Goal: Check status: Check status

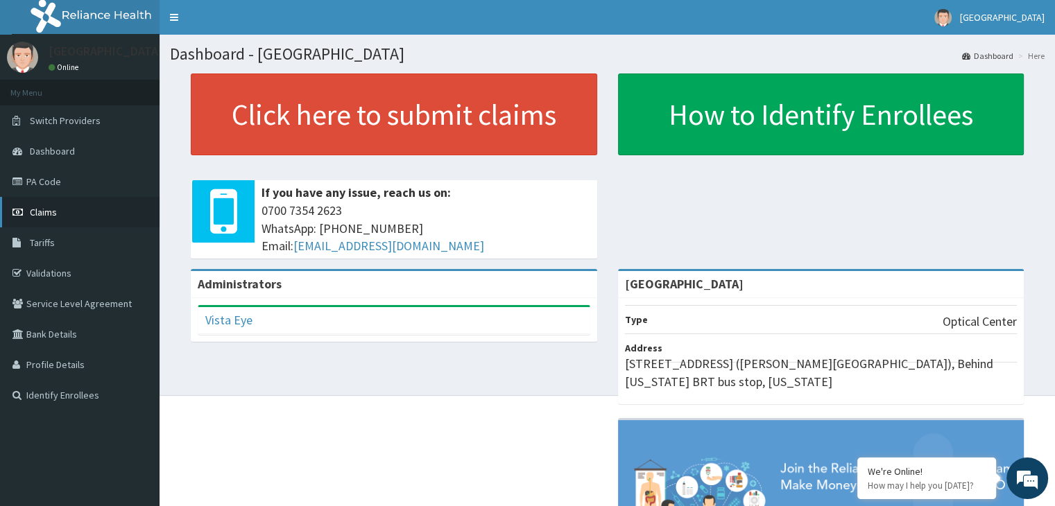
click at [60, 216] on link "Claims" at bounding box center [80, 212] width 160 height 31
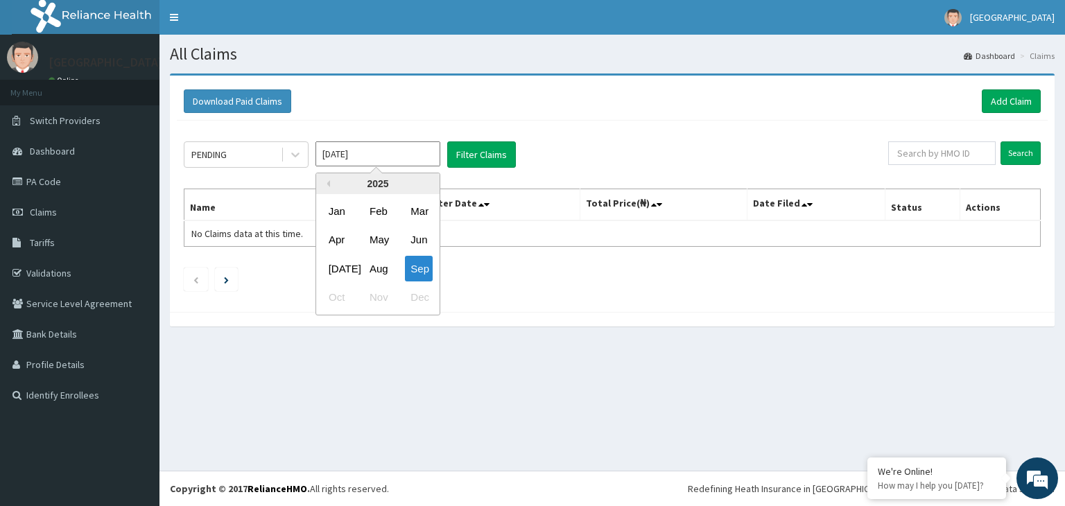
click at [410, 153] on input "Sep 2025" at bounding box center [378, 153] width 125 height 25
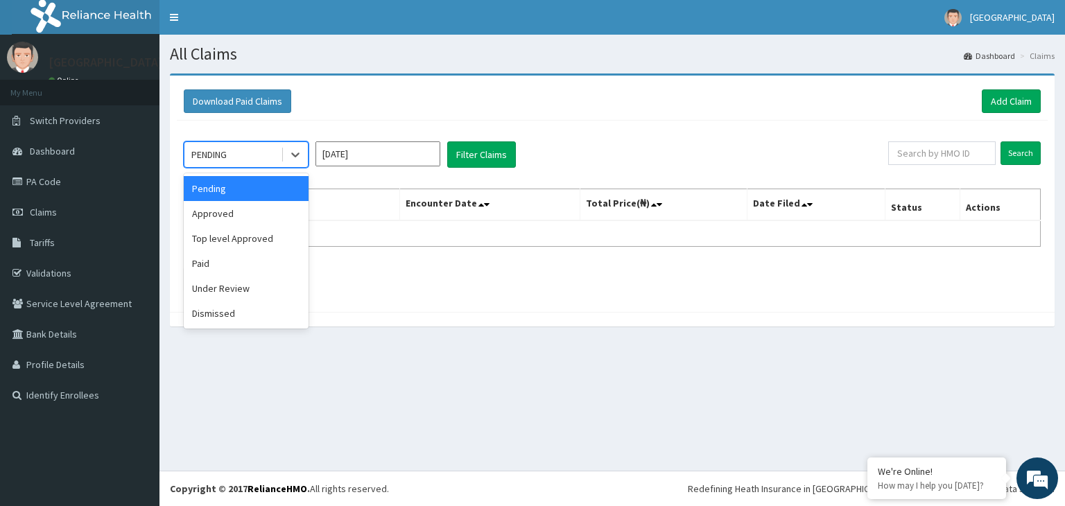
click at [264, 153] on div "PENDING" at bounding box center [232, 155] width 96 height 22
click at [244, 264] on div "Paid" at bounding box center [246, 263] width 125 height 25
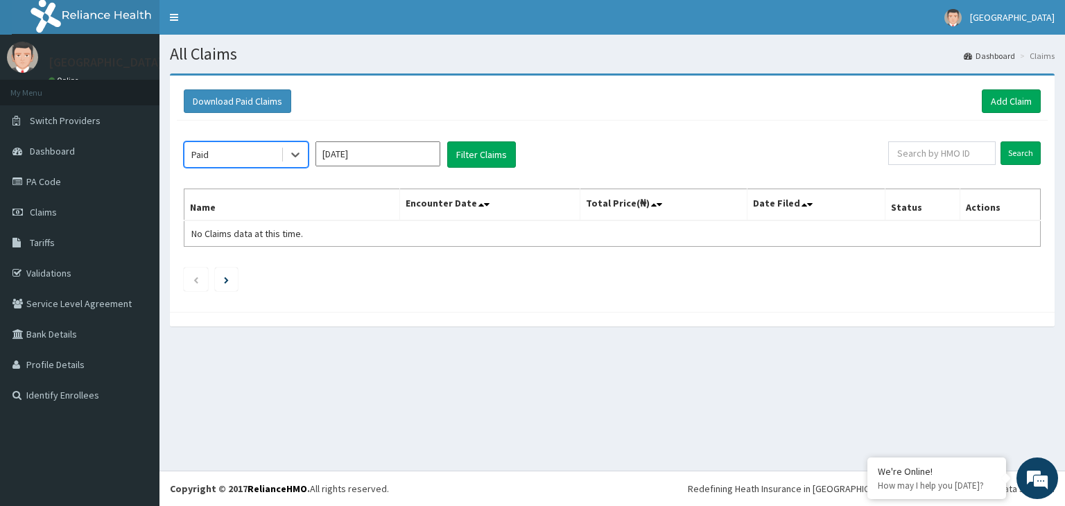
click at [417, 148] on input "Sep 2025" at bounding box center [378, 153] width 125 height 25
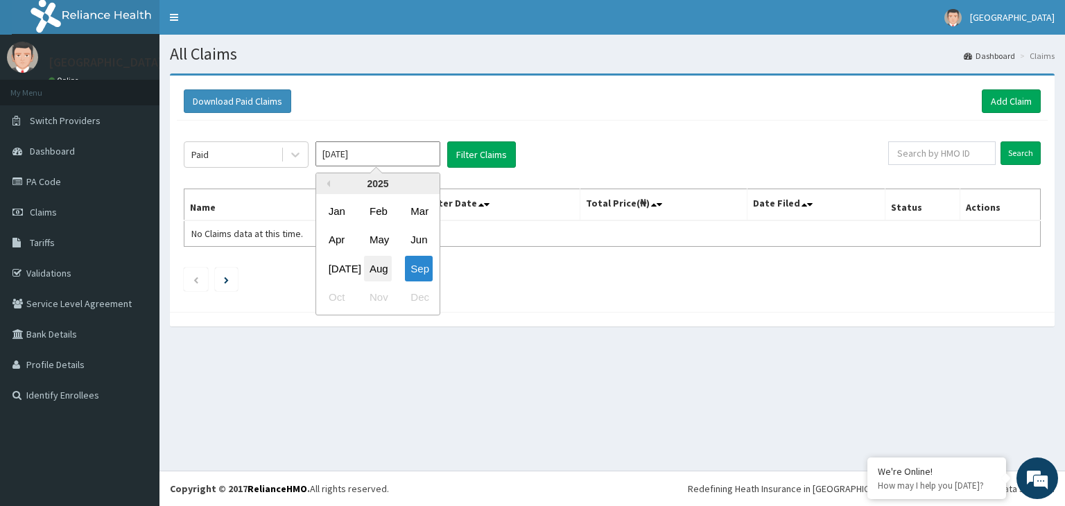
click at [374, 269] on div "Aug" at bounding box center [378, 269] width 28 height 26
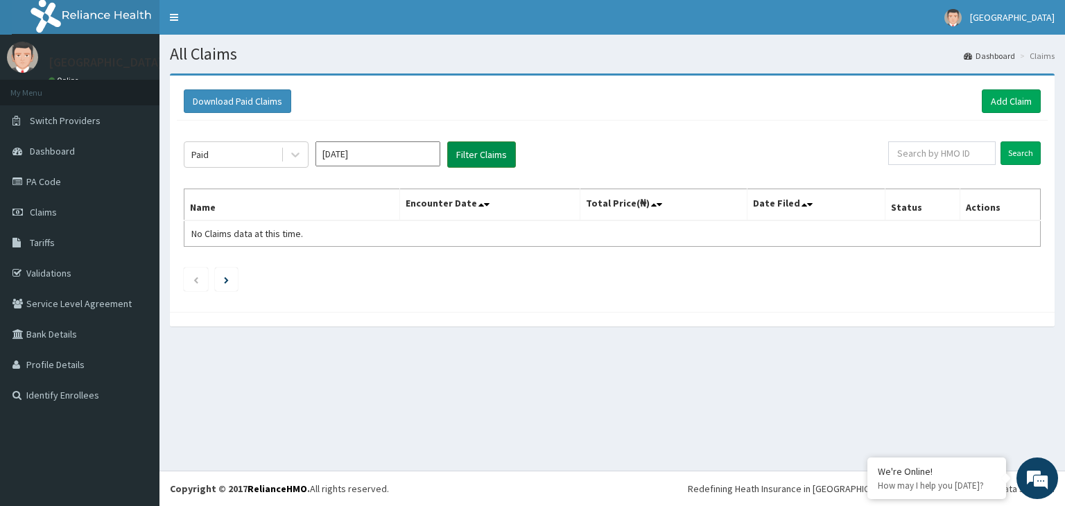
click at [475, 153] on button "Filter Claims" at bounding box center [481, 154] width 69 height 26
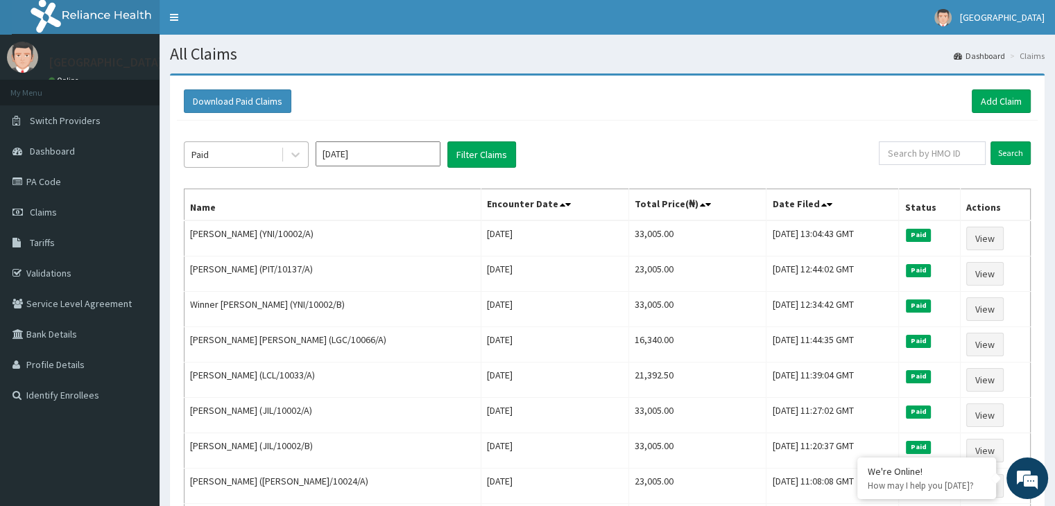
click at [255, 160] on div "Paid" at bounding box center [232, 155] width 96 height 22
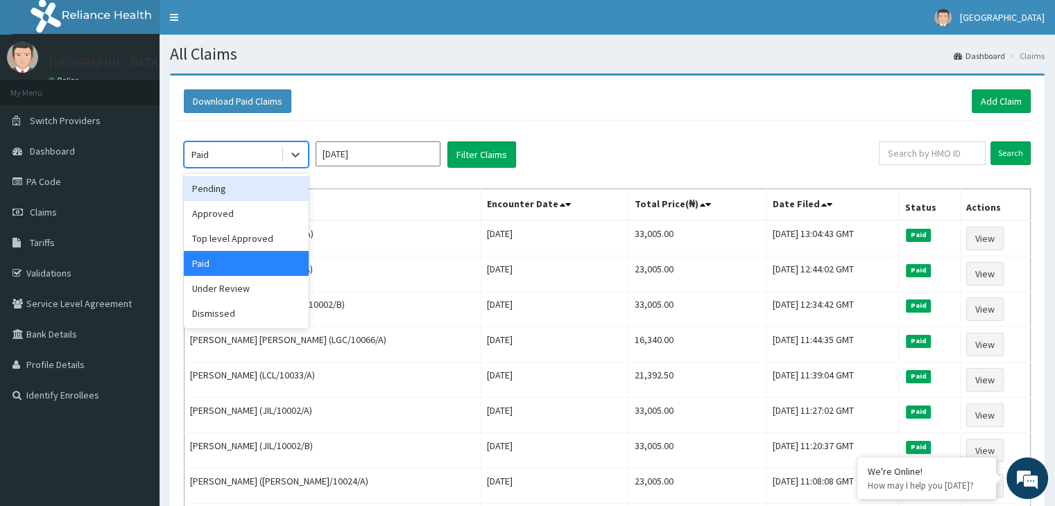
click at [239, 188] on div "Pending" at bounding box center [246, 188] width 125 height 25
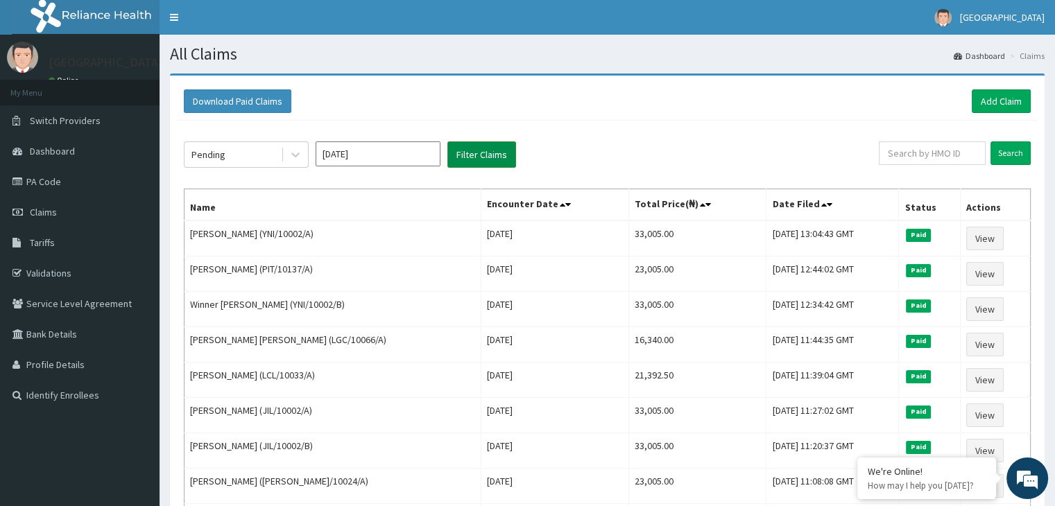
click at [459, 150] on button "Filter Claims" at bounding box center [481, 154] width 69 height 26
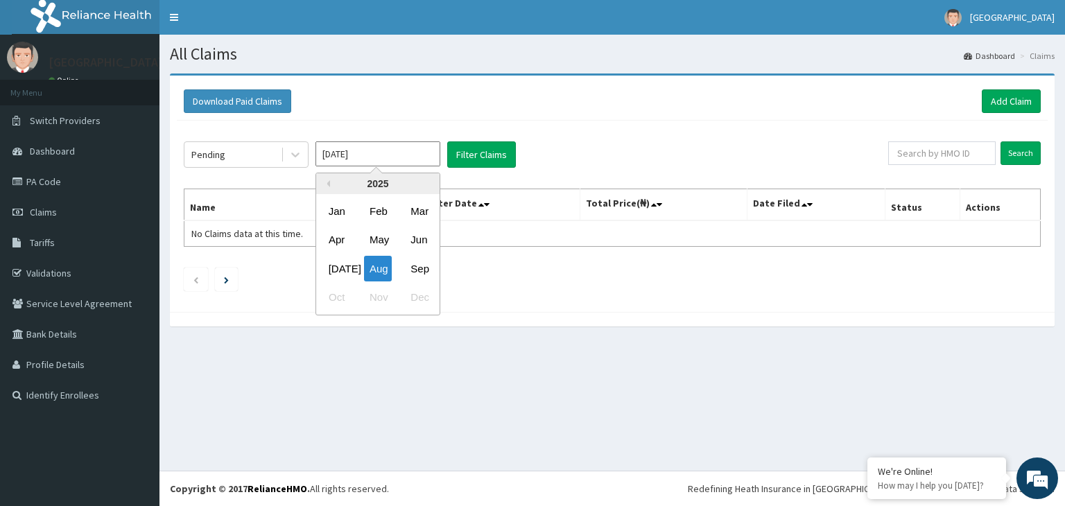
click at [436, 150] on input "Aug 2025" at bounding box center [378, 153] width 125 height 25
click at [338, 272] on div "Jul" at bounding box center [337, 269] width 28 height 26
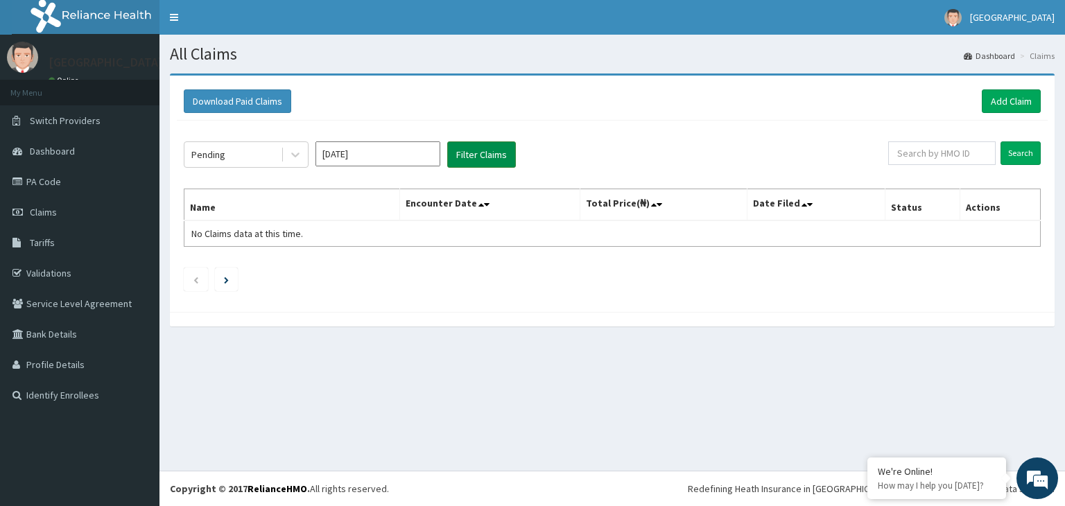
click at [492, 157] on button "Filter Claims" at bounding box center [481, 154] width 69 height 26
click at [413, 148] on input "Jul 2025" at bounding box center [378, 153] width 125 height 25
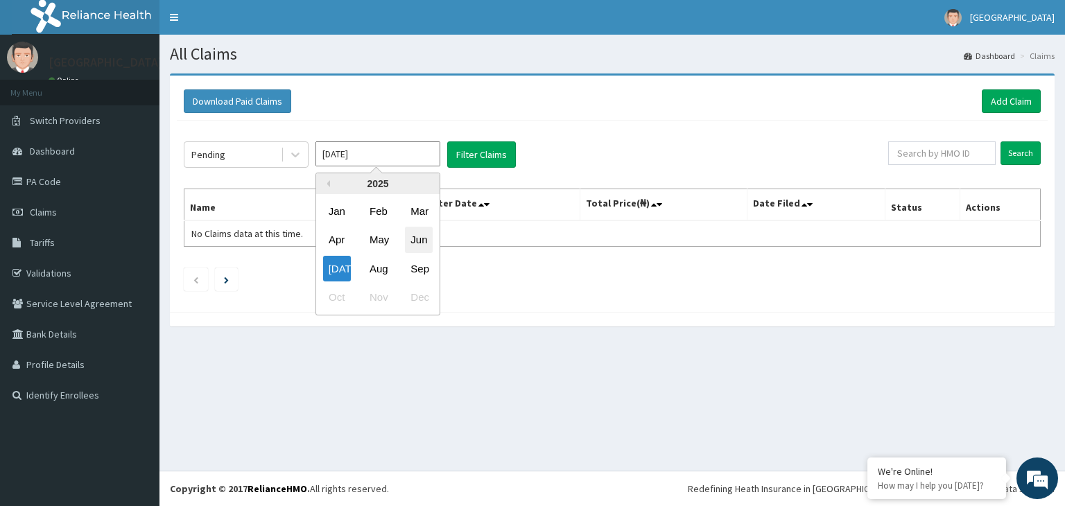
click at [415, 236] on div "Jun" at bounding box center [419, 240] width 28 height 26
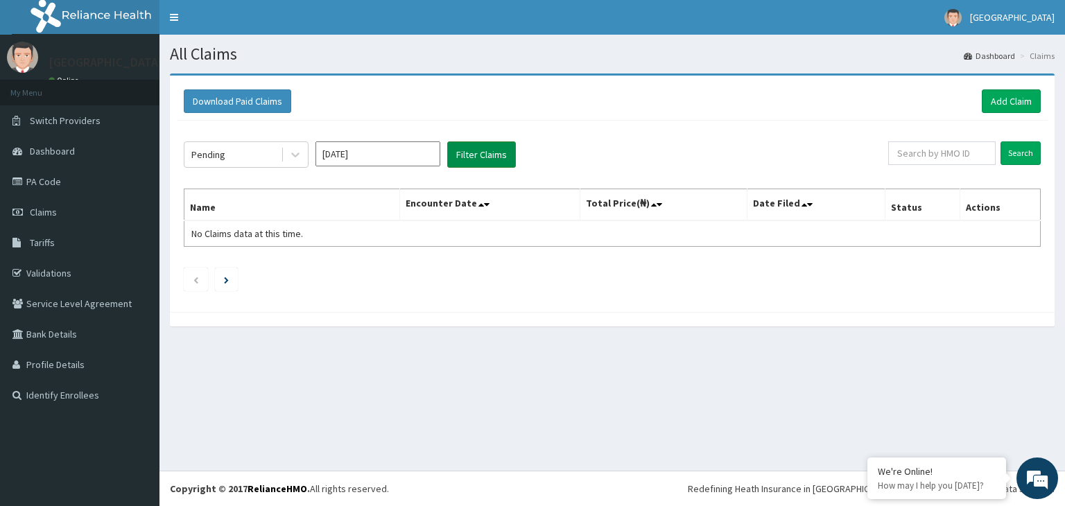
click at [465, 155] on button "Filter Claims" at bounding box center [481, 154] width 69 height 26
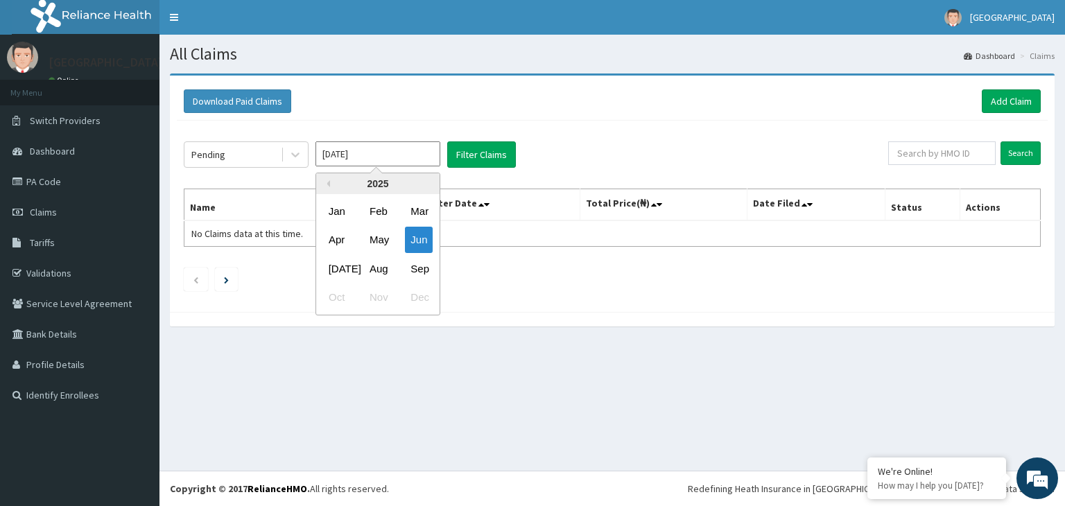
click at [402, 143] on input "Jun 2025" at bounding box center [378, 153] width 125 height 25
click at [380, 232] on div "May" at bounding box center [378, 240] width 28 height 26
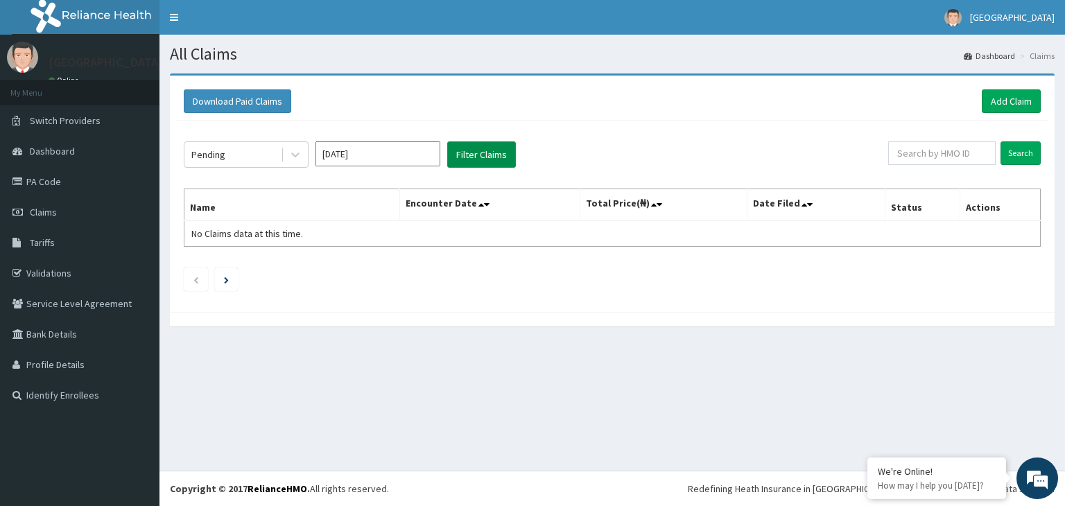
click at [463, 148] on button "Filter Claims" at bounding box center [481, 154] width 69 height 26
click at [405, 148] on input "May 2025" at bounding box center [378, 153] width 125 height 25
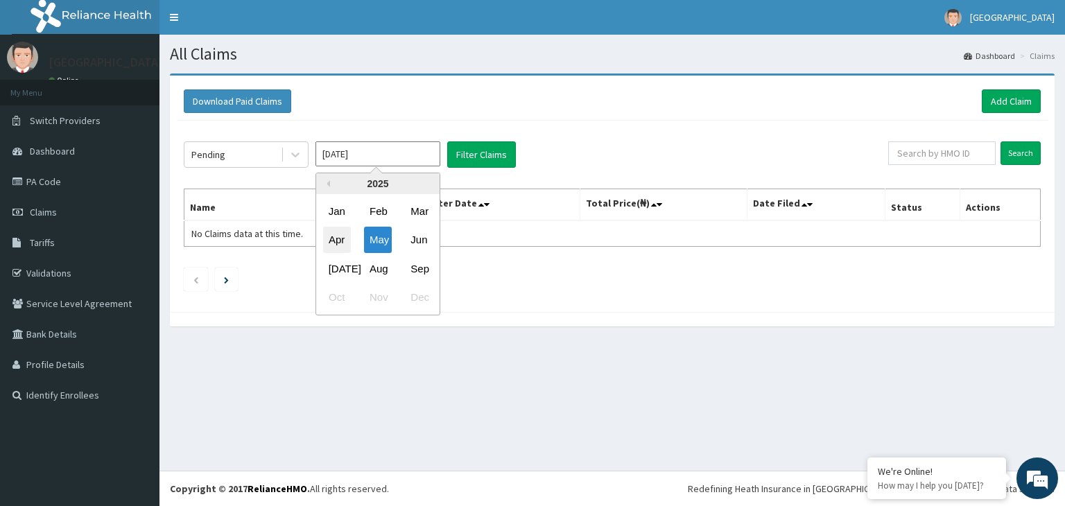
click at [333, 243] on div "Apr" at bounding box center [337, 240] width 28 height 26
type input "Apr 2025"
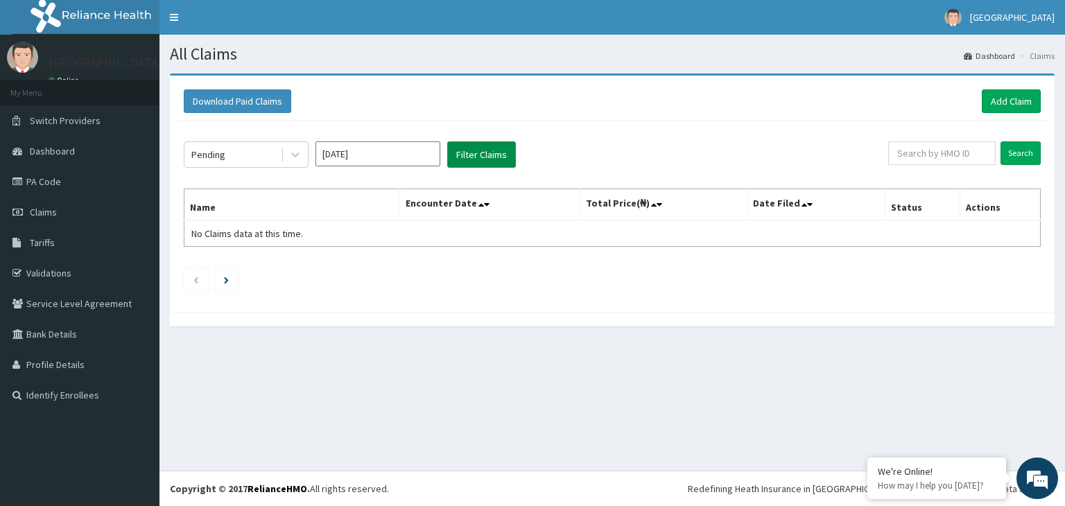
click at [481, 157] on button "Filter Claims" at bounding box center [481, 154] width 69 height 26
click at [40, 179] on link "PA Code" at bounding box center [80, 181] width 160 height 31
